Goal: Check status: Check status

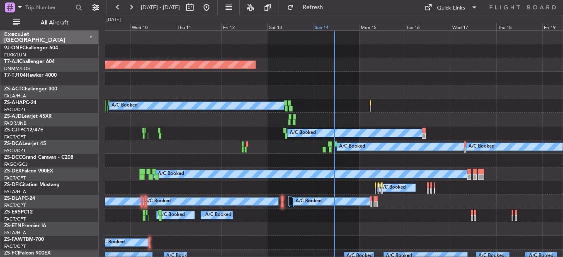
click at [323, 28] on div "Sun 14" at bounding box center [336, 26] width 46 height 7
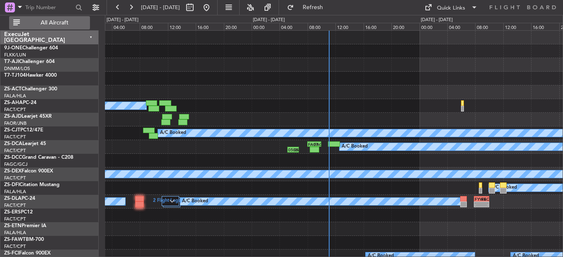
click at [38, 20] on button "All Aircraft" at bounding box center [49, 22] width 81 height 13
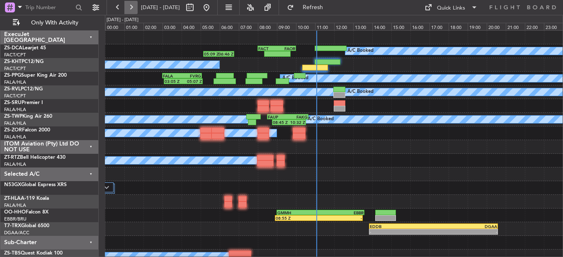
click at [133, 7] on button at bounding box center [130, 7] width 13 height 13
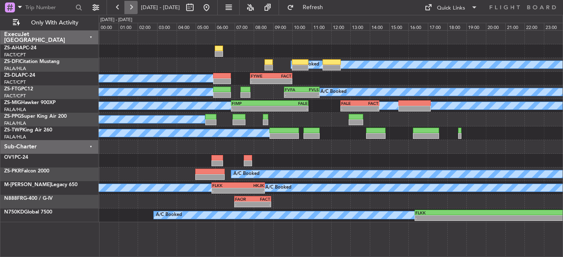
click at [131, 9] on button at bounding box center [130, 7] width 13 height 13
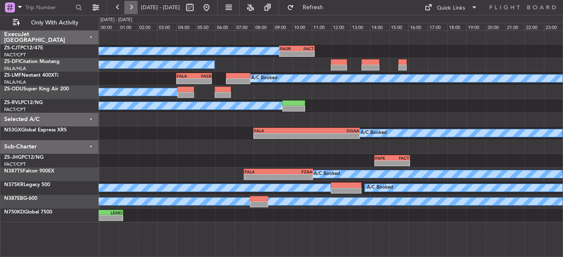
click at [136, 12] on button at bounding box center [130, 7] width 13 height 13
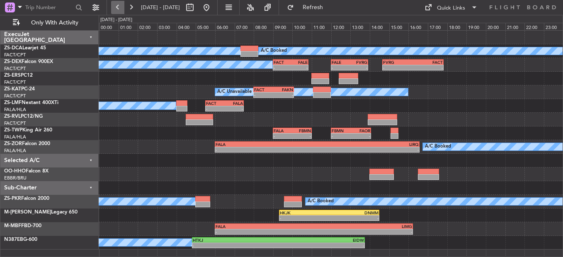
click at [123, 10] on button at bounding box center [117, 7] width 13 height 13
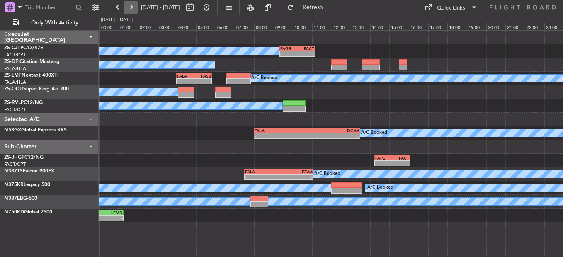
click at [135, 11] on button at bounding box center [130, 7] width 13 height 13
